Goal: Information Seeking & Learning: Learn about a topic

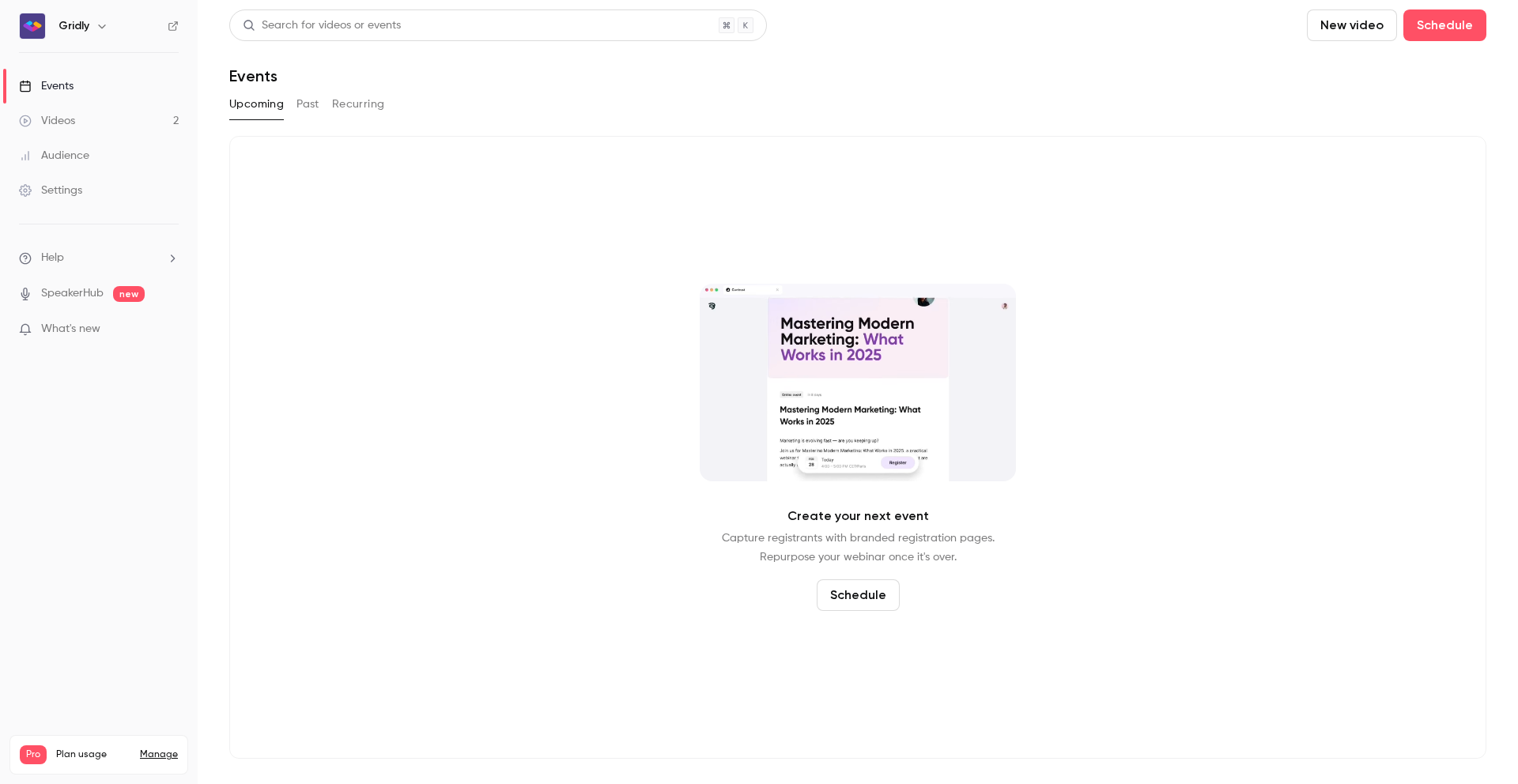
click at [307, 106] on button "Past" at bounding box center [308, 105] width 23 height 26
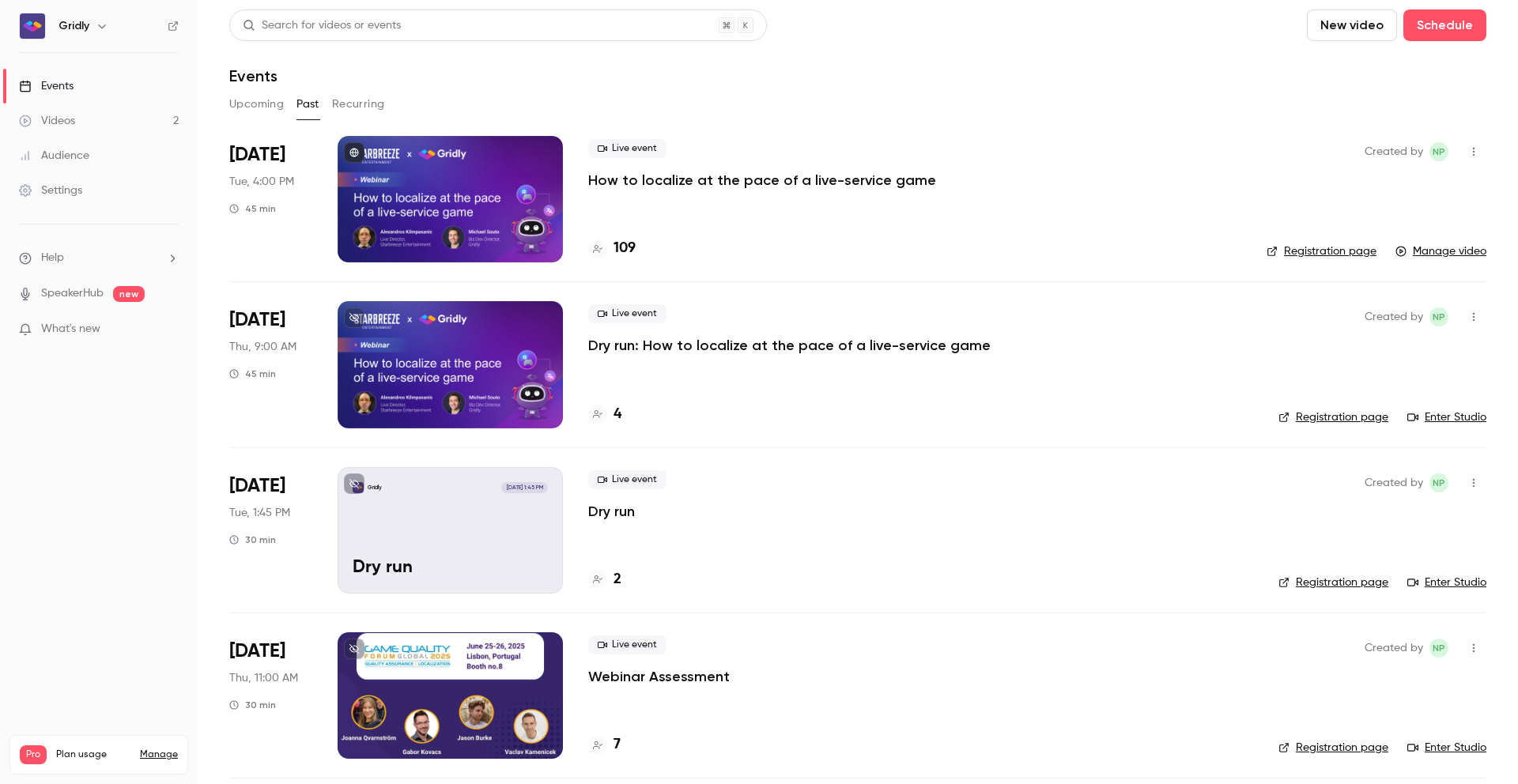
click at [838, 180] on p "How to localize at the pace of a live-service game" at bounding box center [762, 180] width 348 height 19
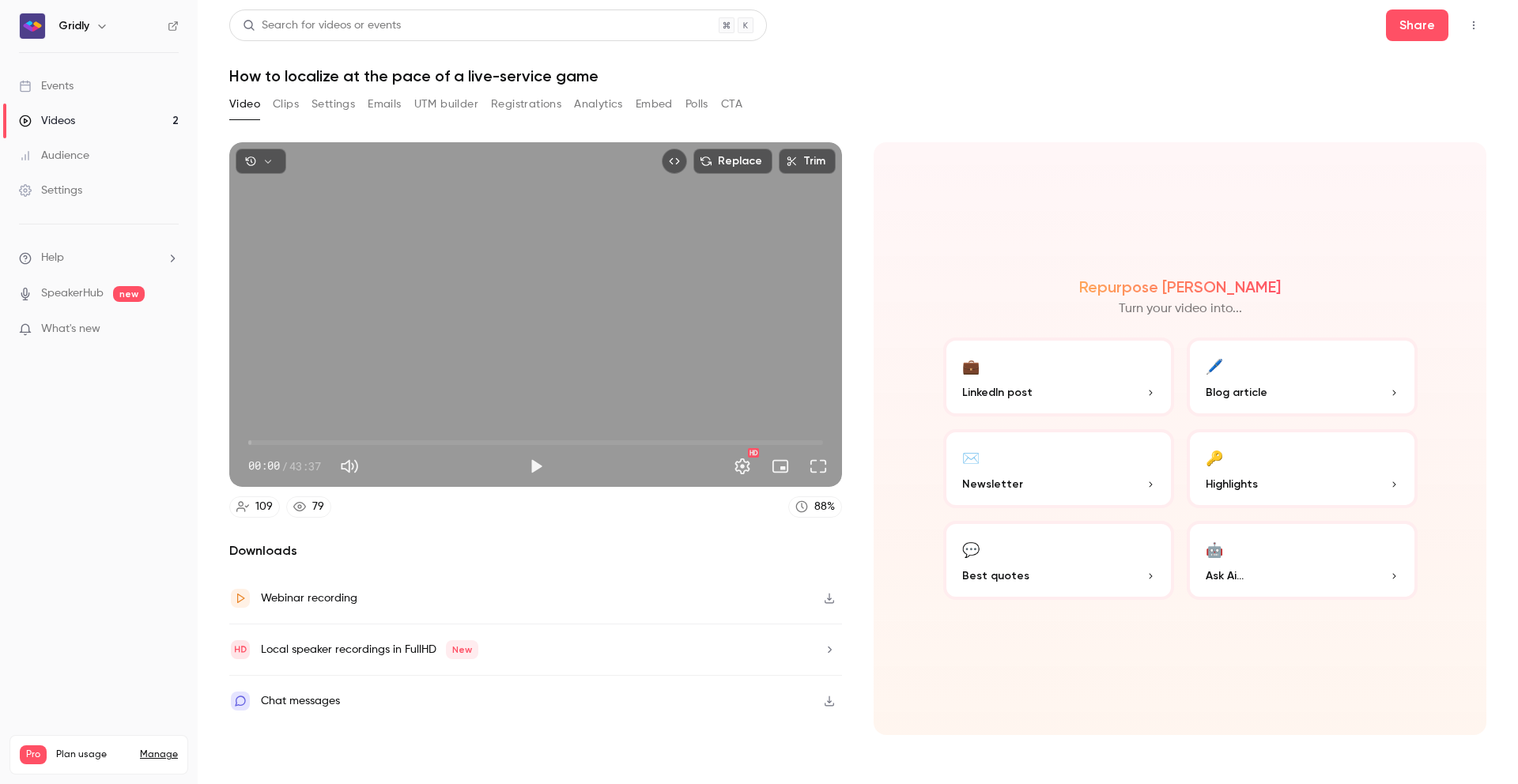
click at [605, 101] on button "Analytics" at bounding box center [598, 105] width 49 height 26
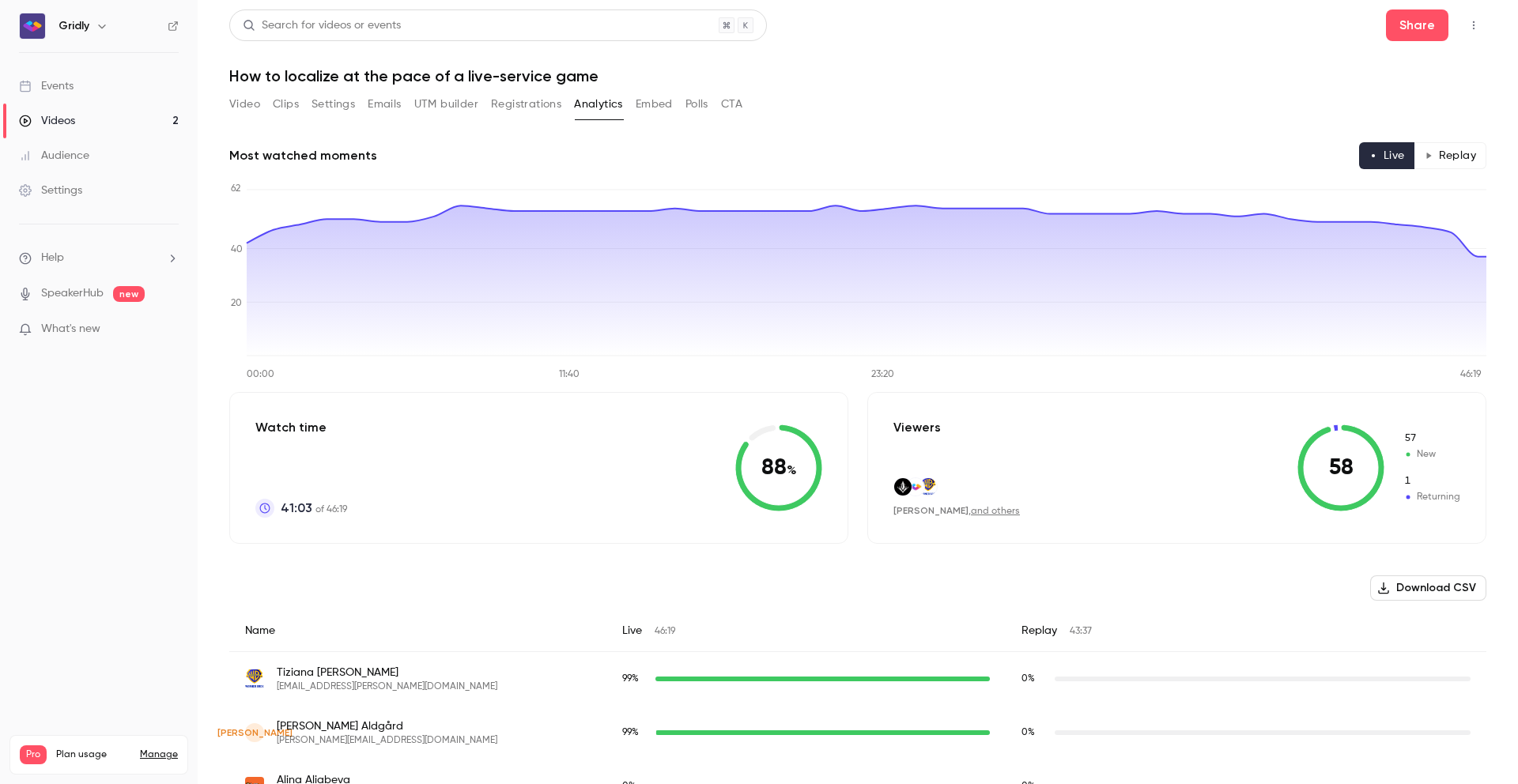
click at [535, 110] on button "Registrations" at bounding box center [526, 105] width 70 height 26
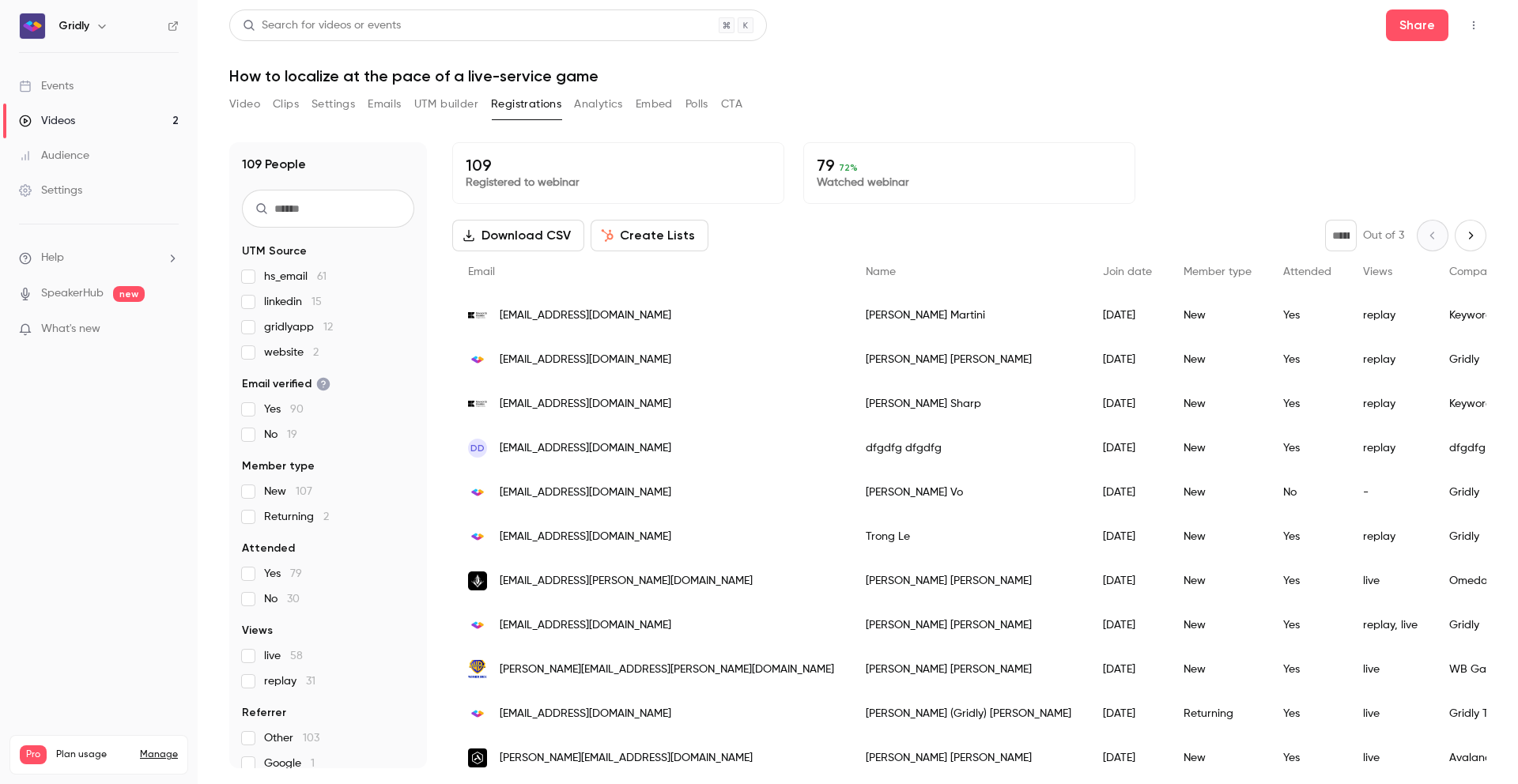
click at [611, 105] on button "Analytics" at bounding box center [598, 105] width 49 height 26
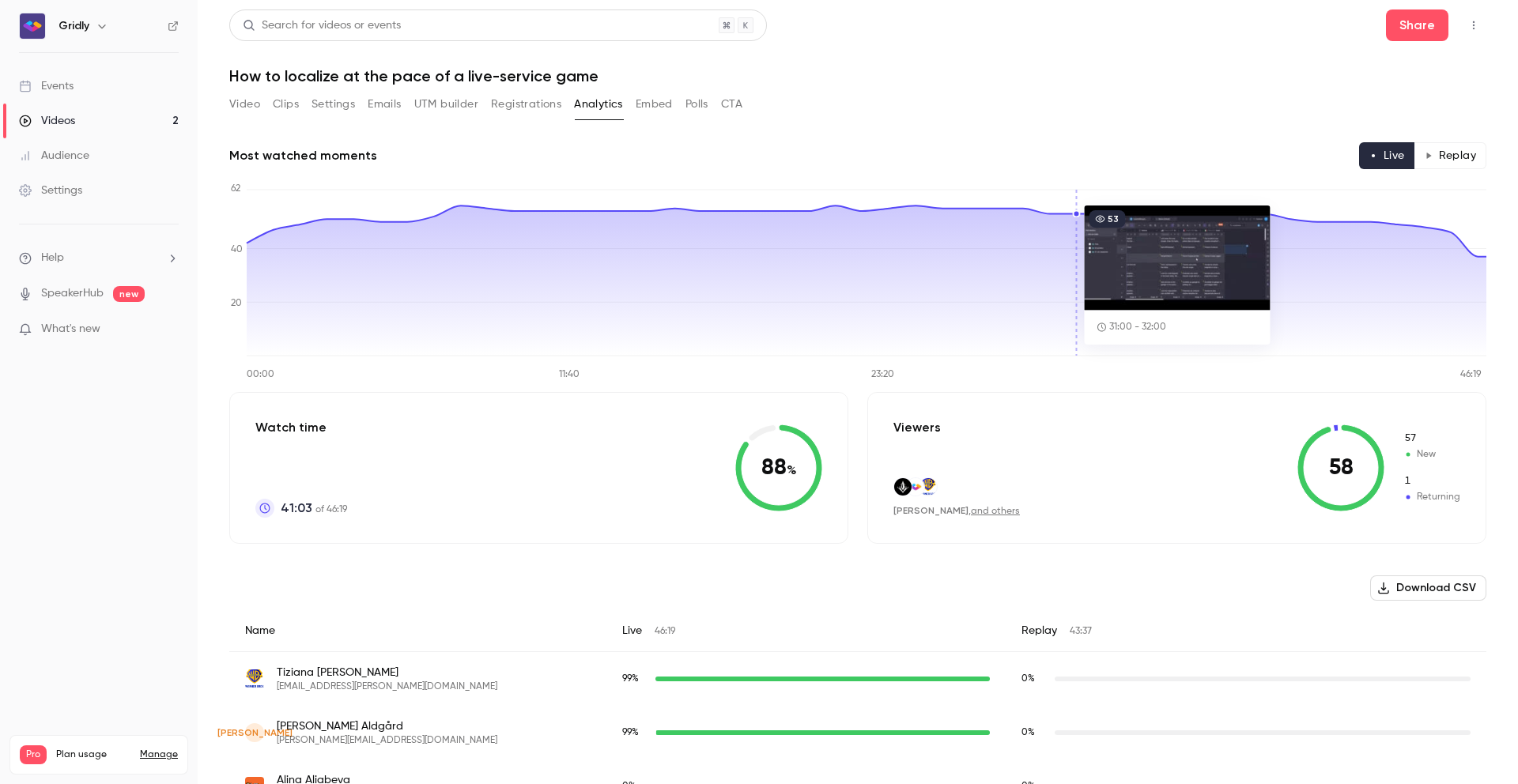
click at [542, 107] on button "Registrations" at bounding box center [526, 105] width 70 height 26
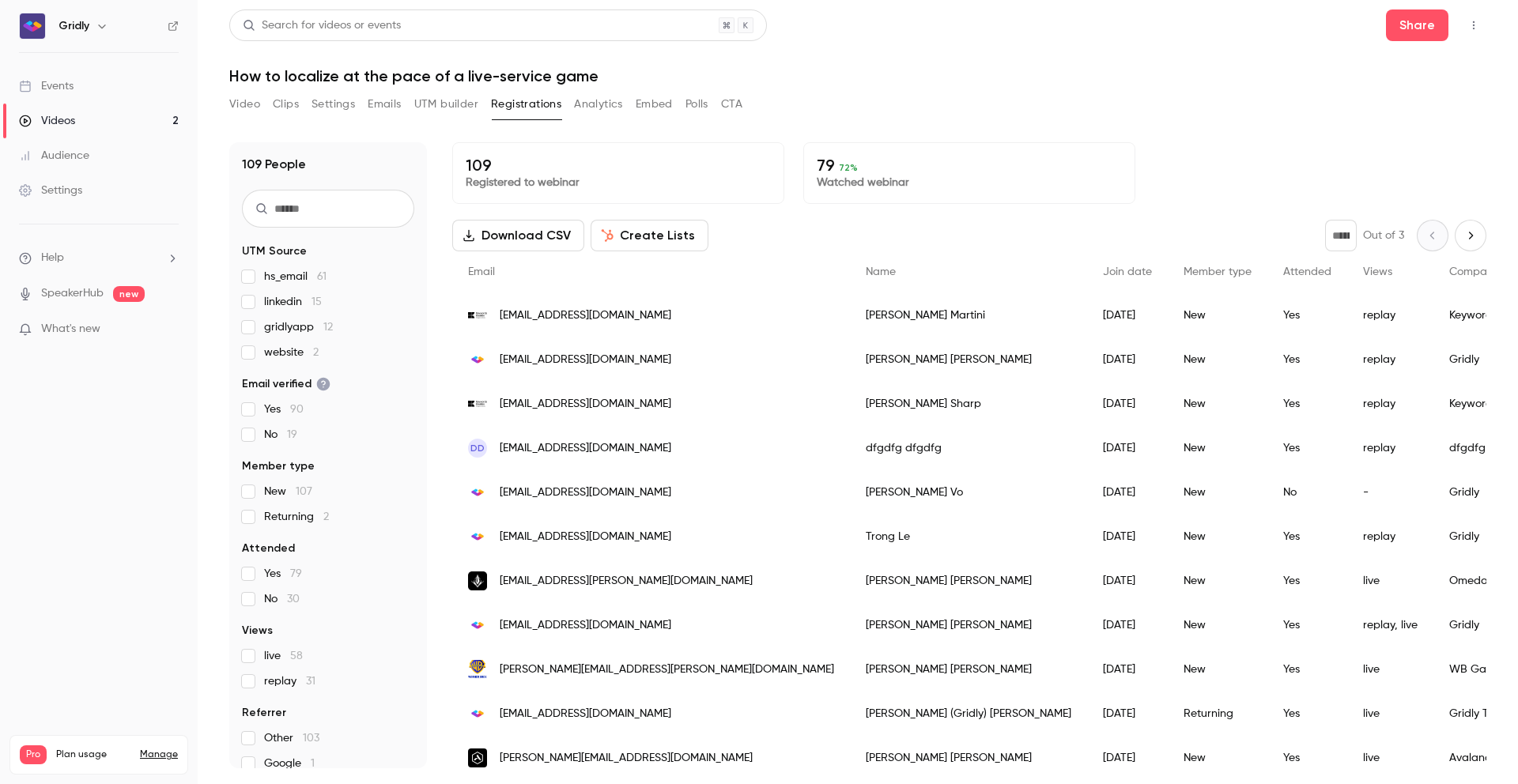
click at [65, 121] on div "Videos" at bounding box center [46, 121] width 56 height 16
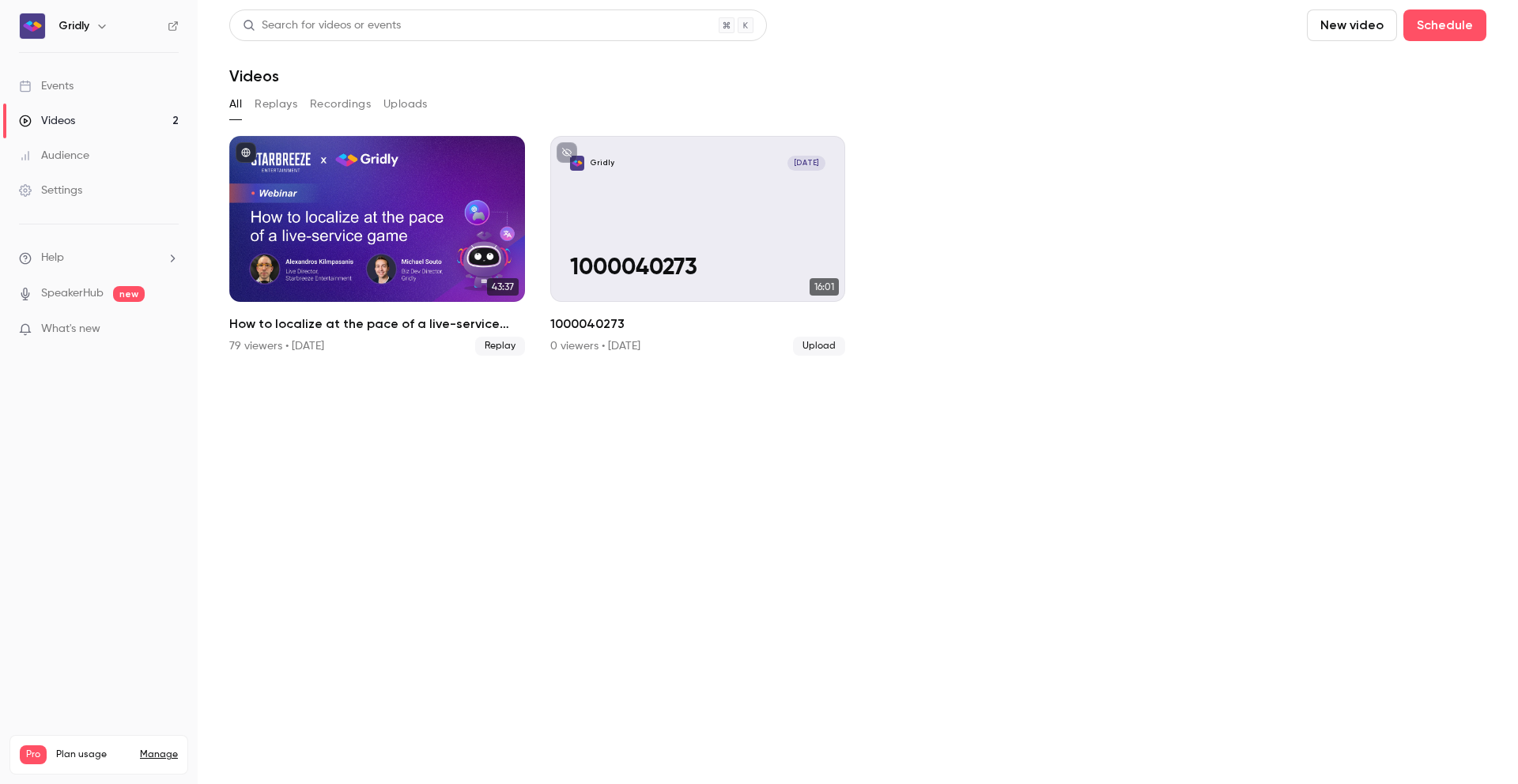
click at [262, 105] on button "Replays" at bounding box center [275, 105] width 43 height 26
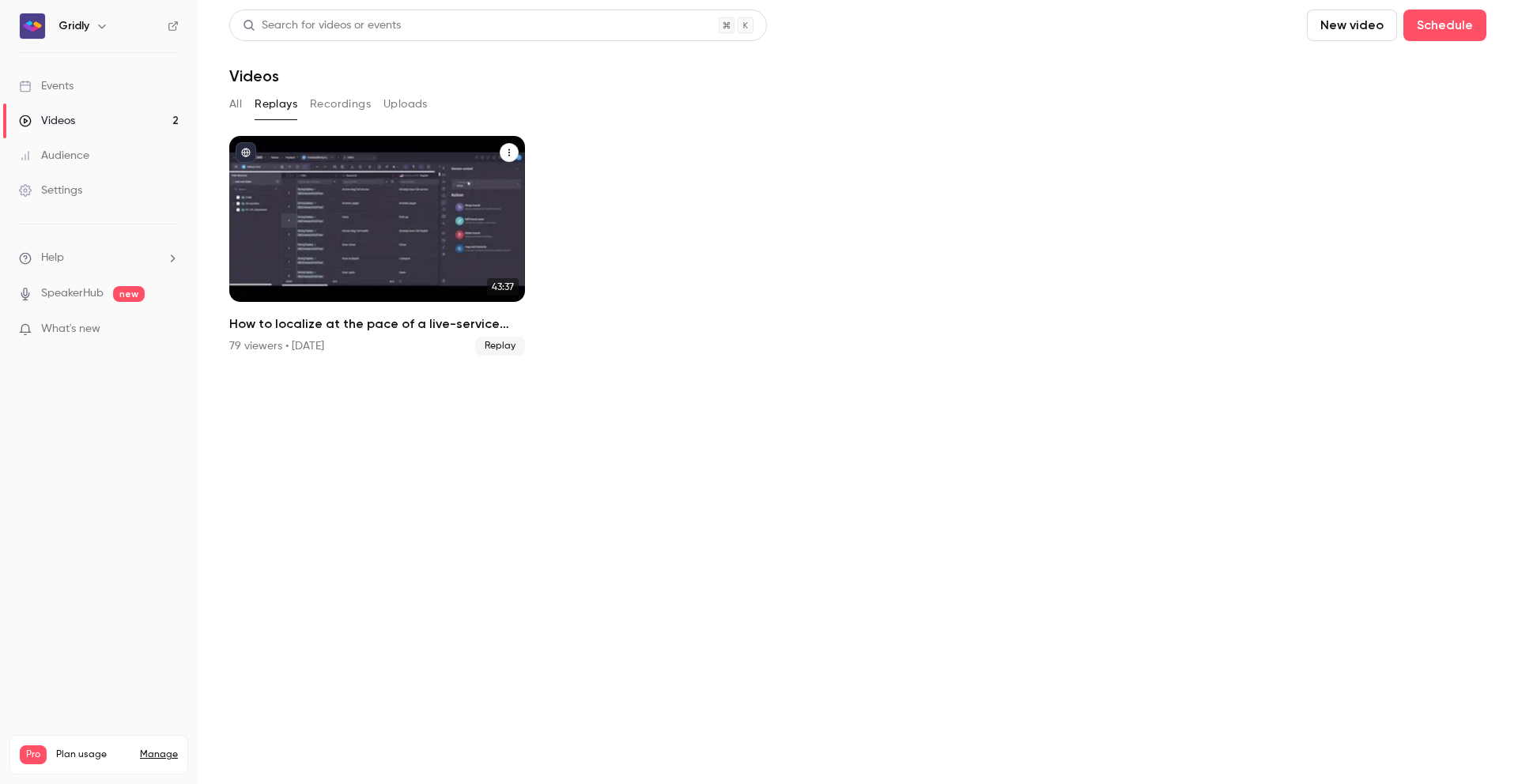
click at [512, 152] on icon "How to localize at the pace of a live-service game" at bounding box center [509, 153] width 10 height 10
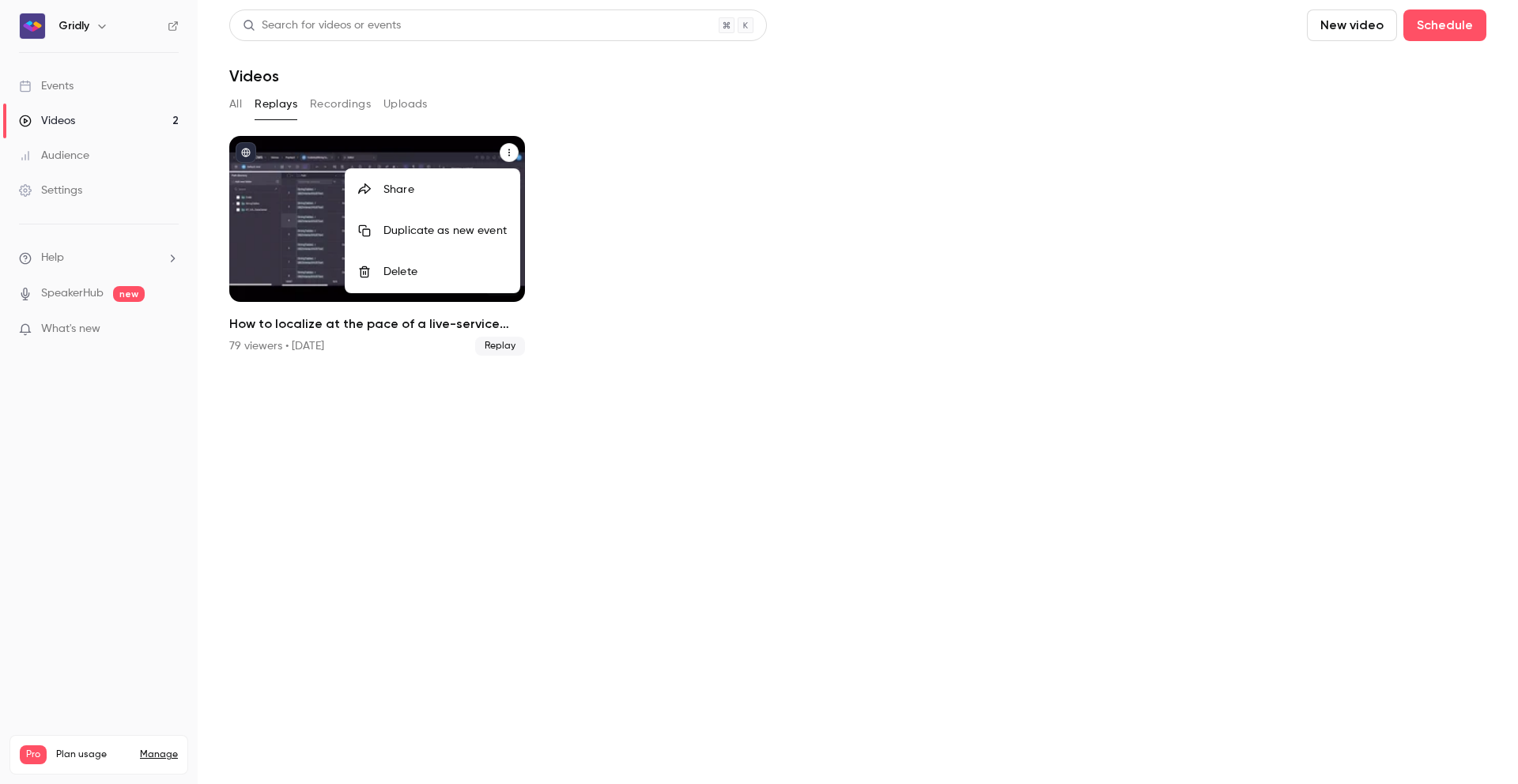
click at [512, 152] on div at bounding box center [759, 392] width 1518 height 784
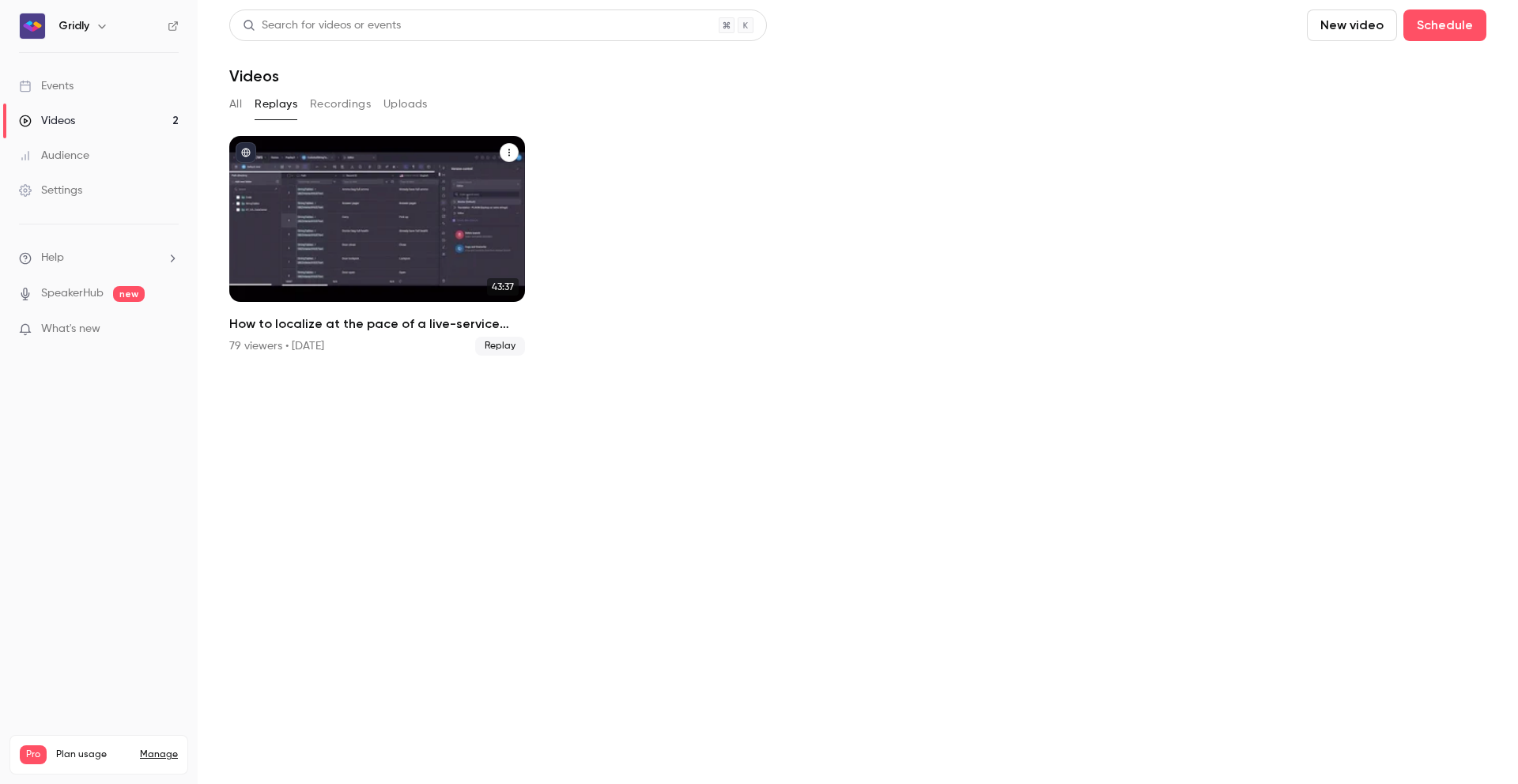
click at [366, 218] on div "How to localize at the pace of a live-service game" at bounding box center [377, 219] width 296 height 166
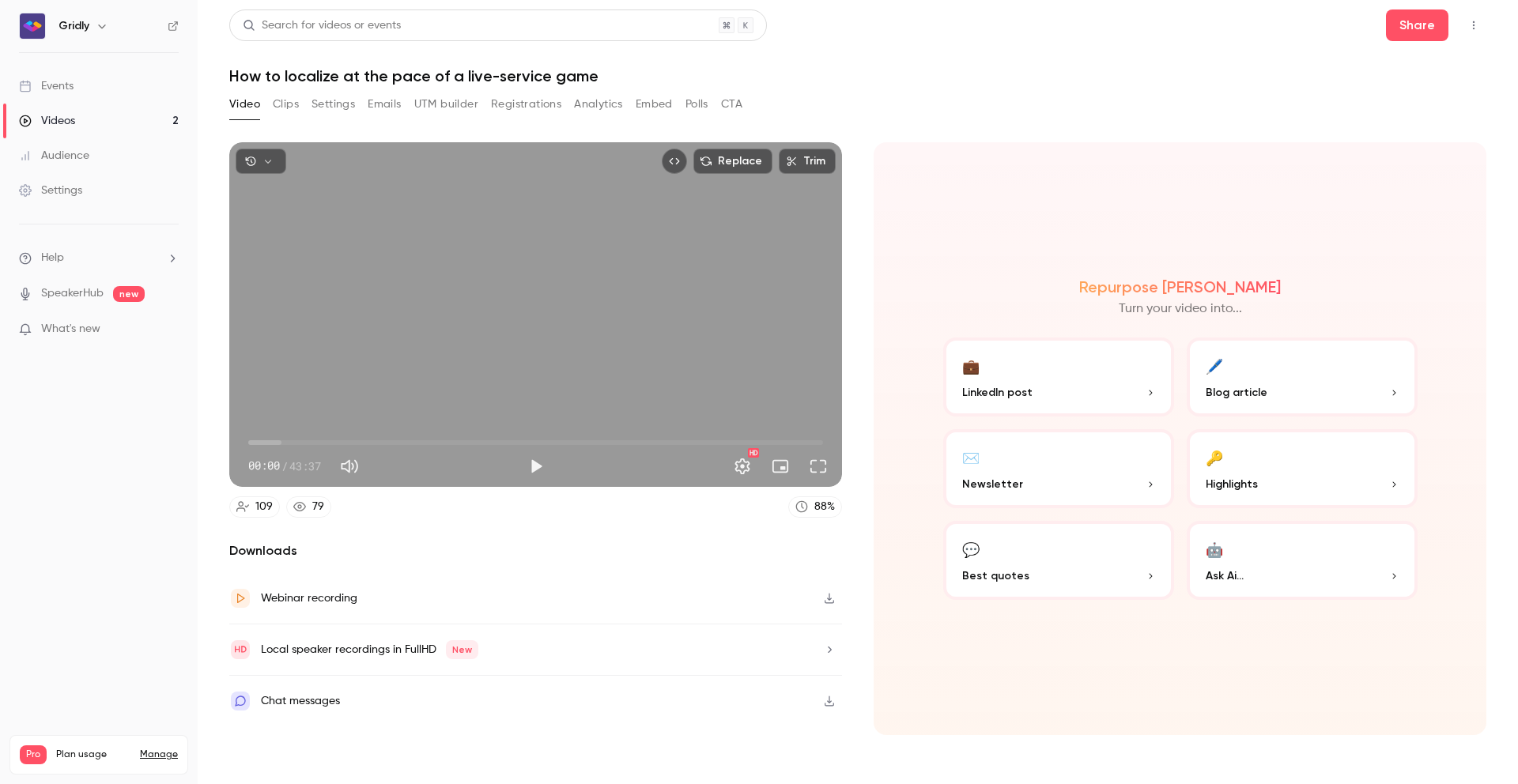
click at [605, 103] on button "Analytics" at bounding box center [598, 105] width 49 height 26
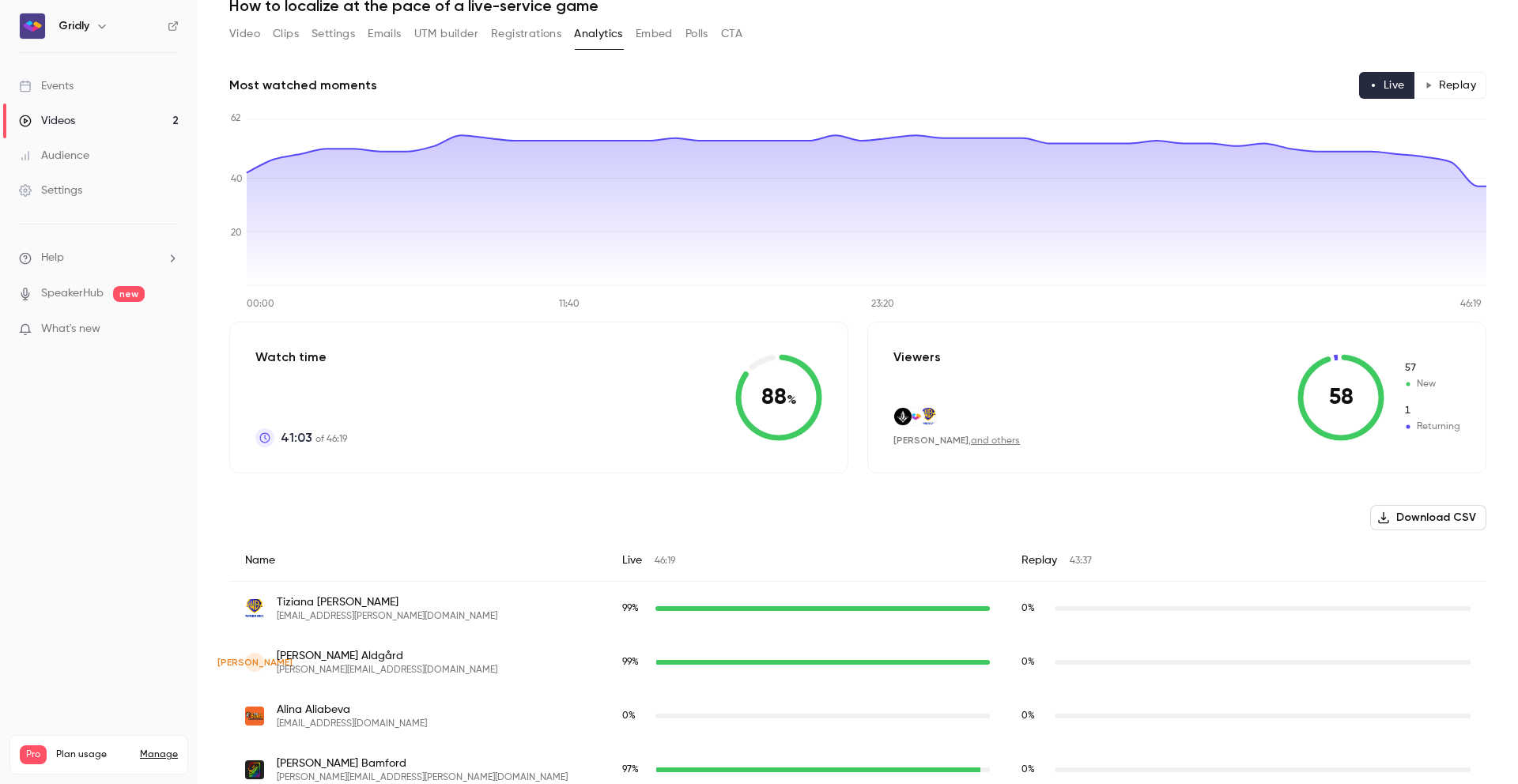
scroll to position [18, 0]
